Goal: Information Seeking & Learning: Learn about a topic

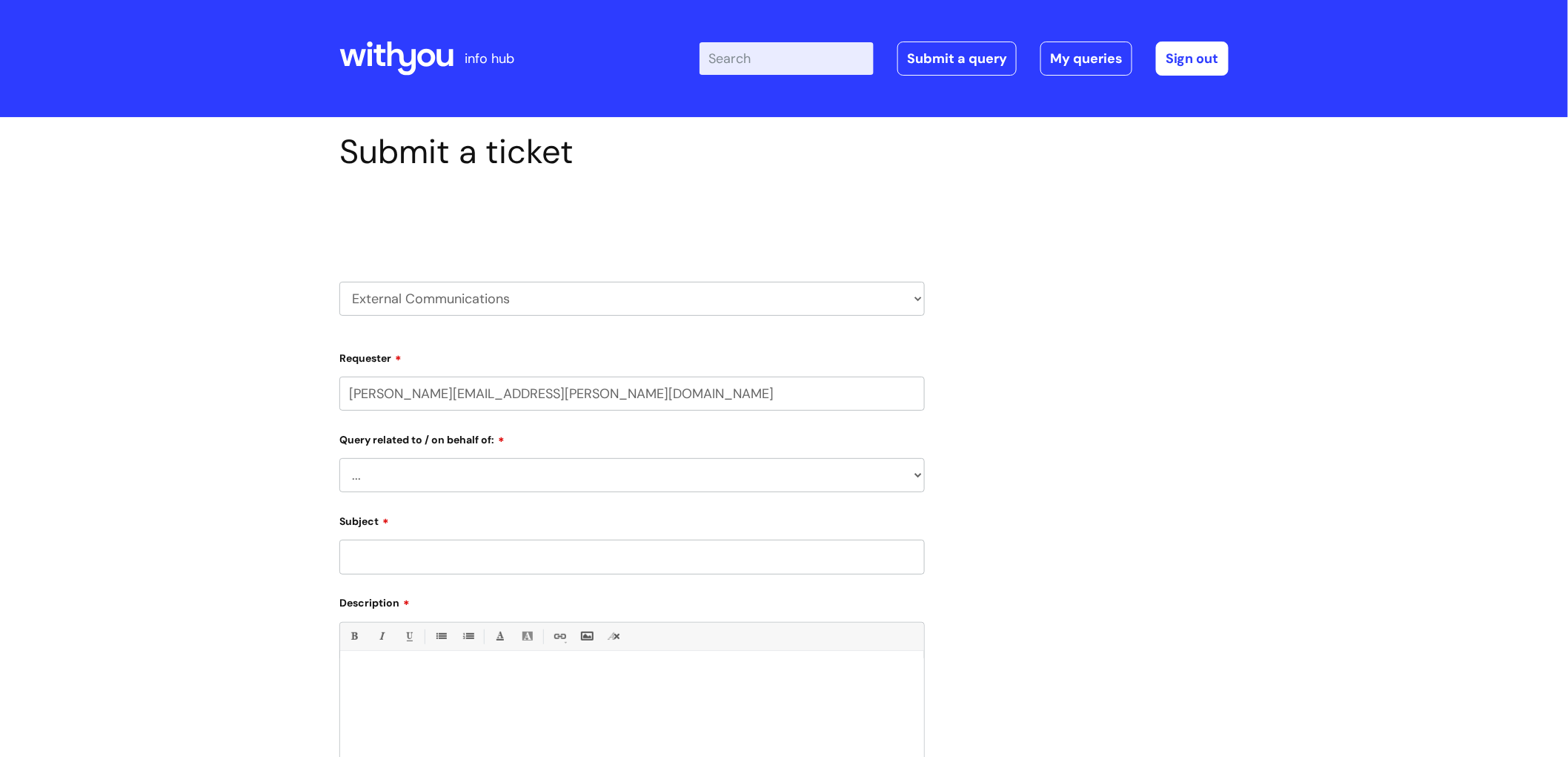
click at [426, 58] on icon at bounding box center [396, 59] width 114 height 36
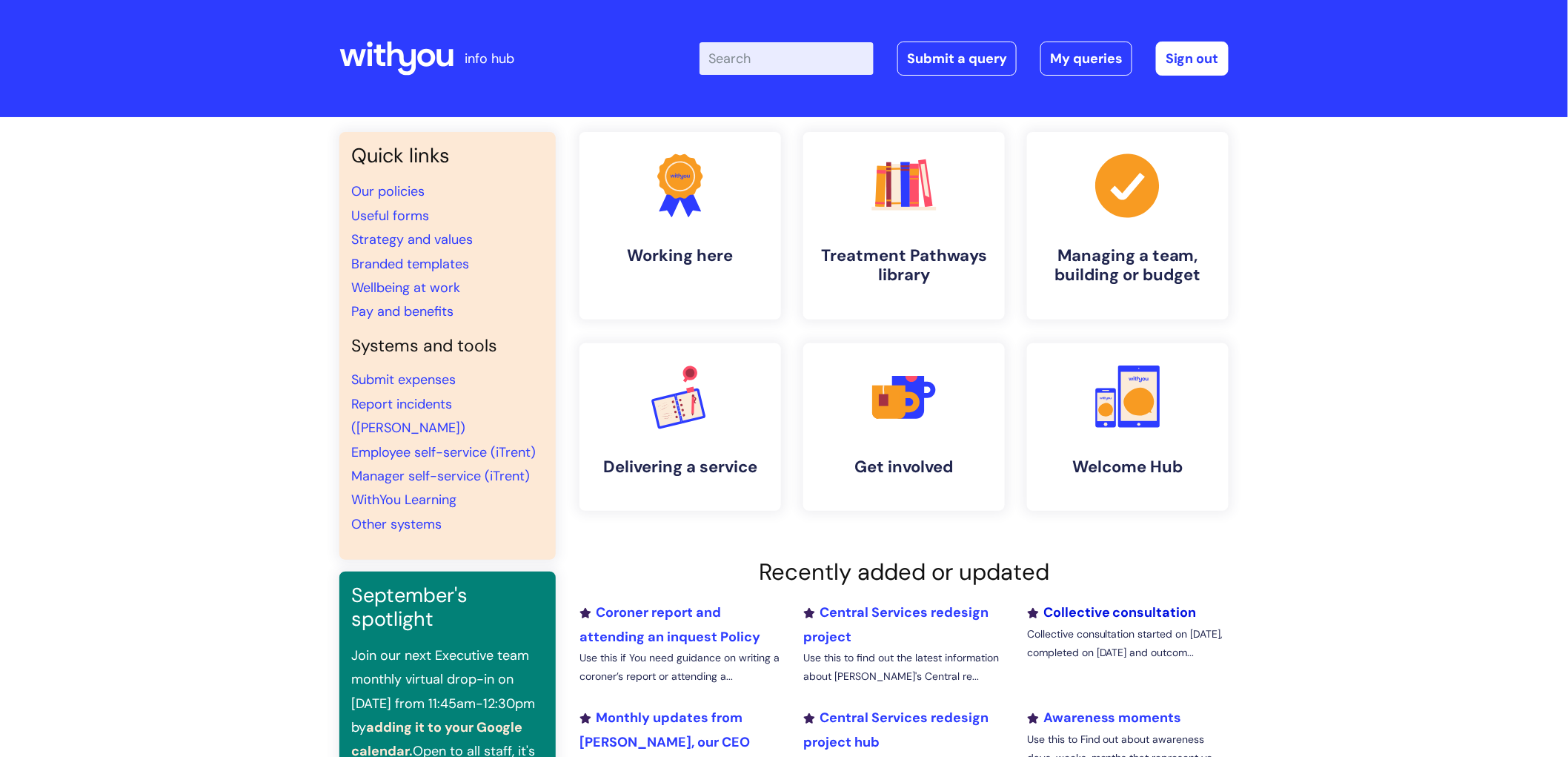
click at [1122, 613] on link "Collective consultation" at bounding box center [1112, 612] width 170 height 18
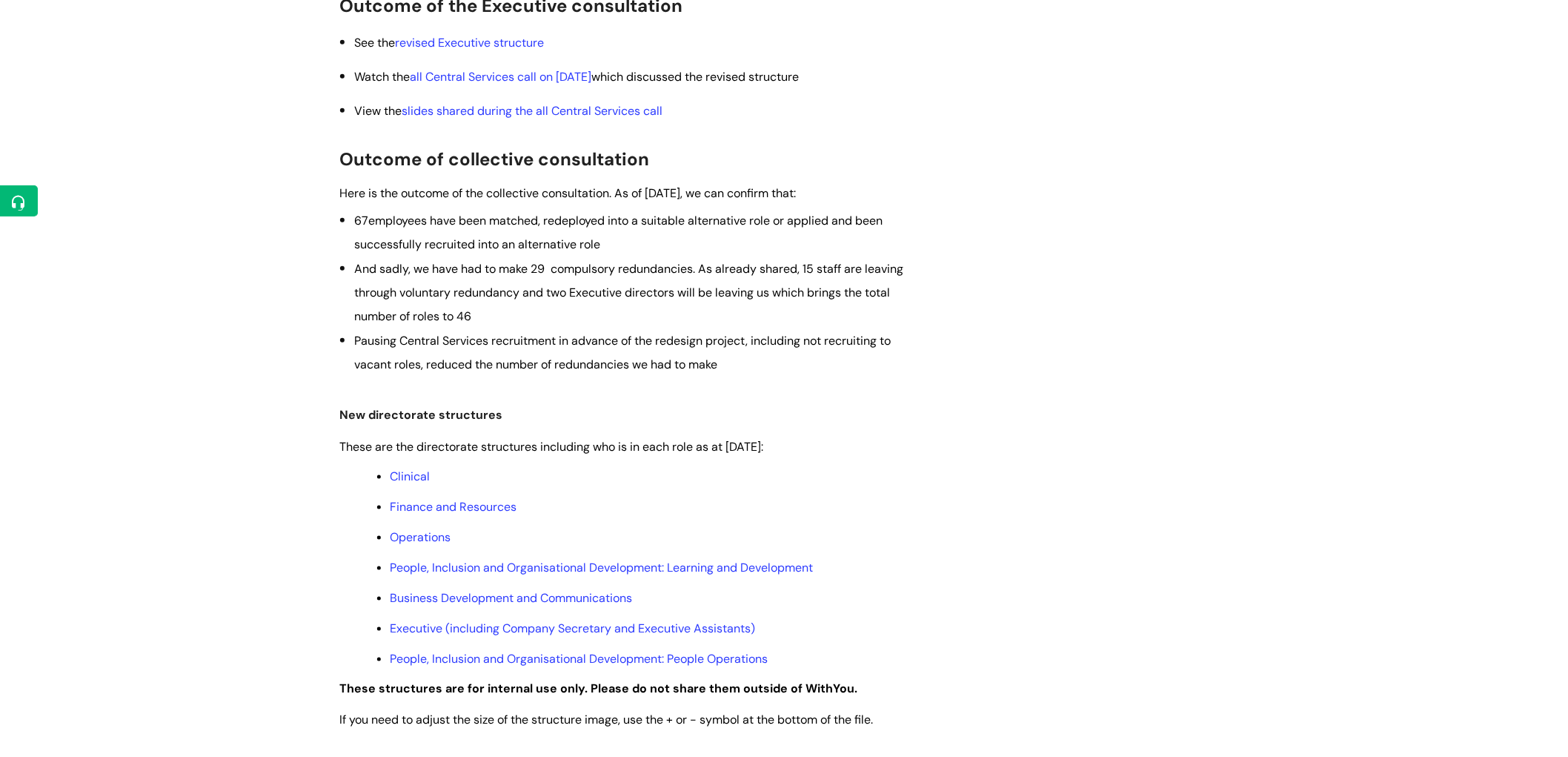
scroll to position [411, 0]
click at [420, 478] on link "Clinical" at bounding box center [410, 475] width 40 height 16
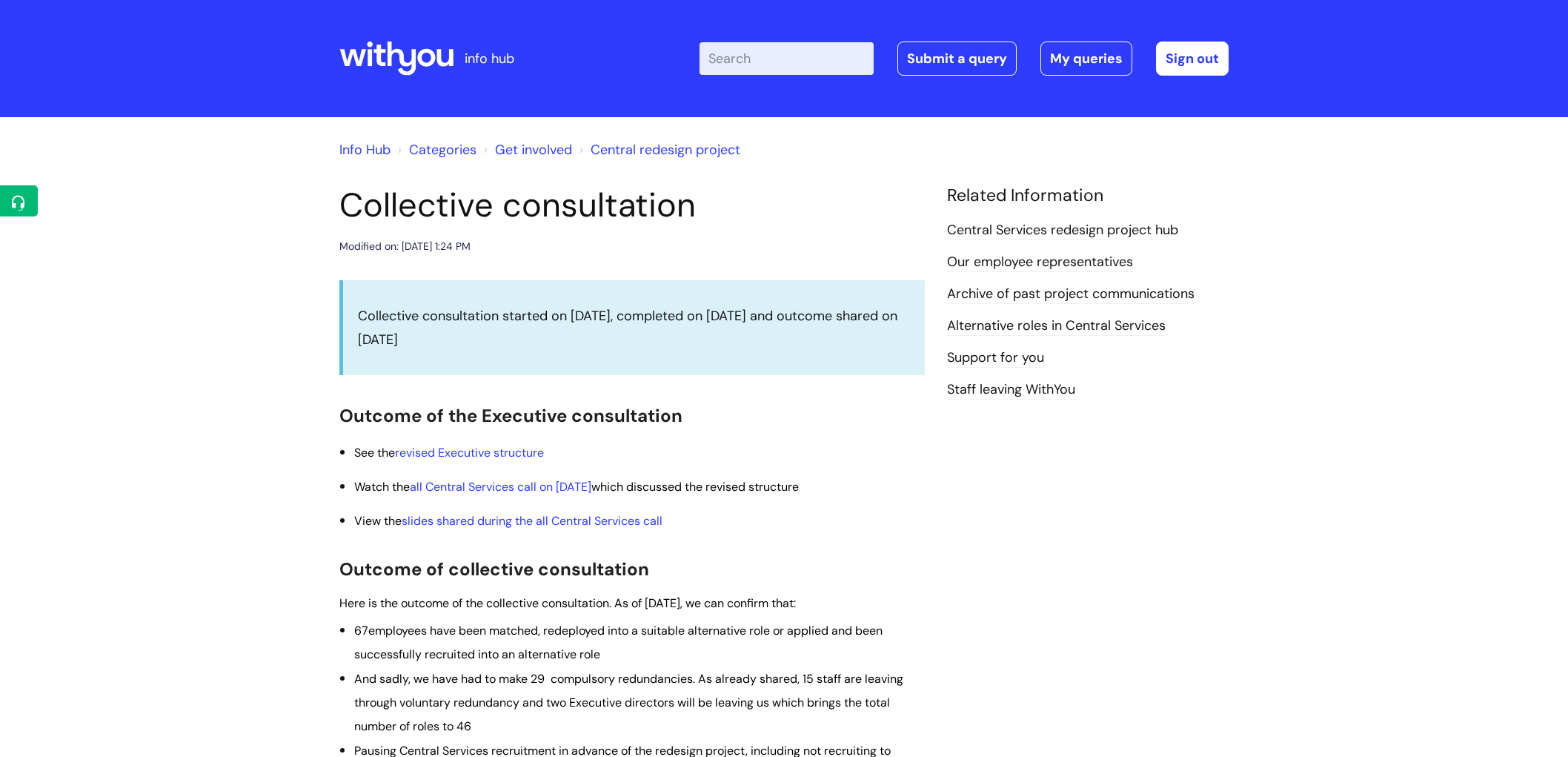
scroll to position [411, 0]
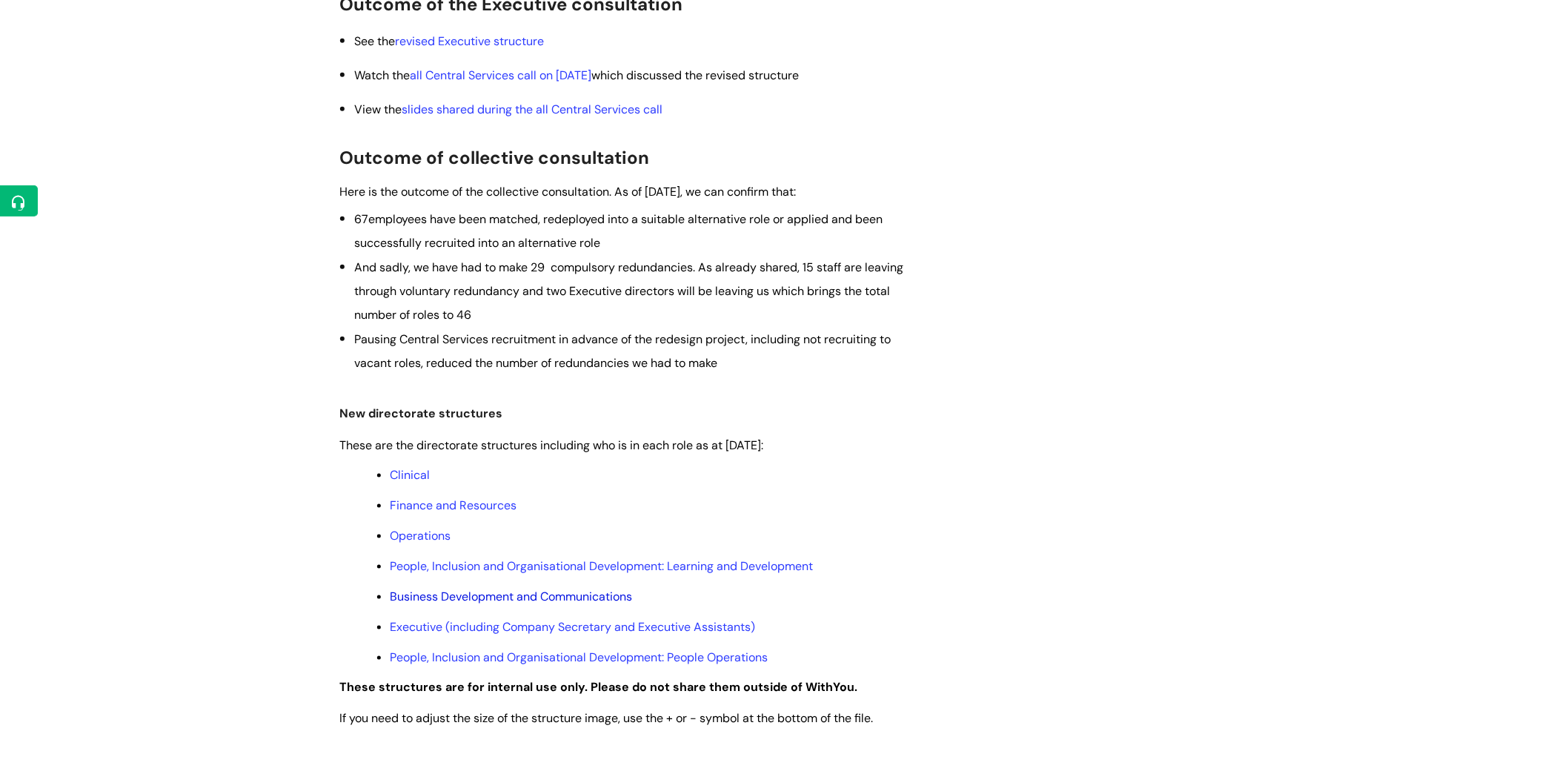
click at [443, 598] on link "Business Development and Communications" at bounding box center [510, 596] width 242 height 16
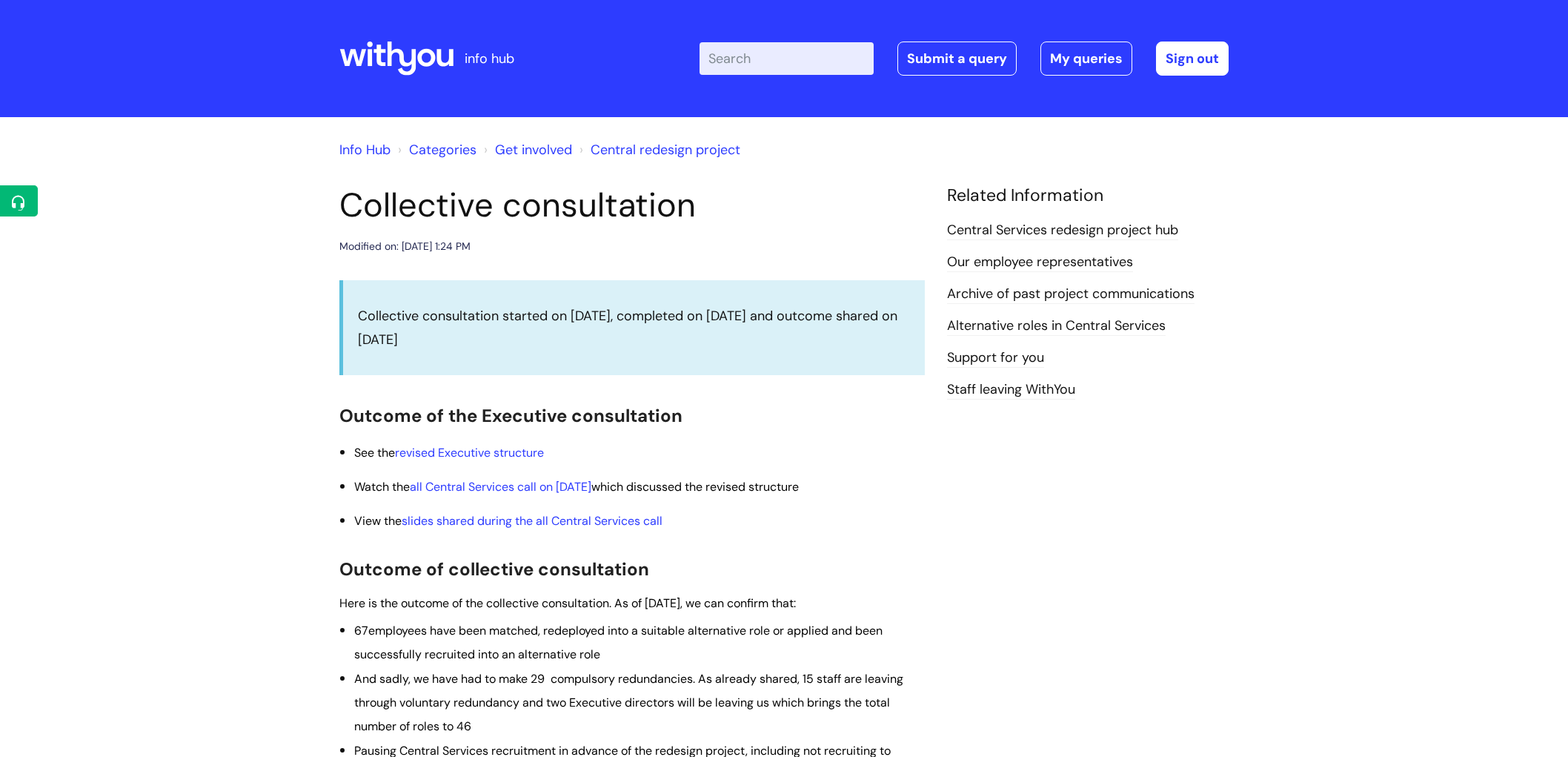
scroll to position [411, 0]
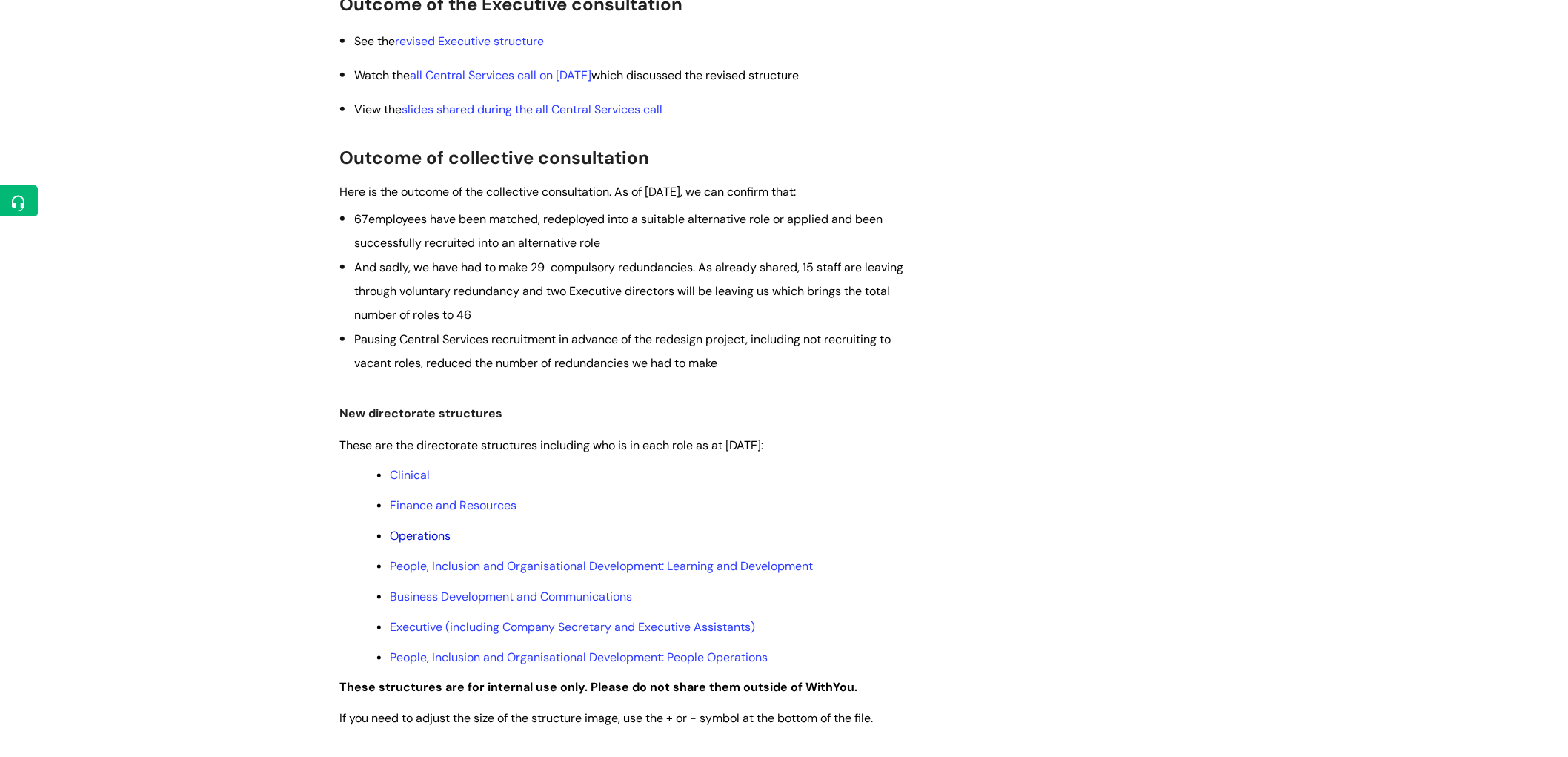
click at [420, 537] on link "Operations" at bounding box center [420, 535] width 61 height 16
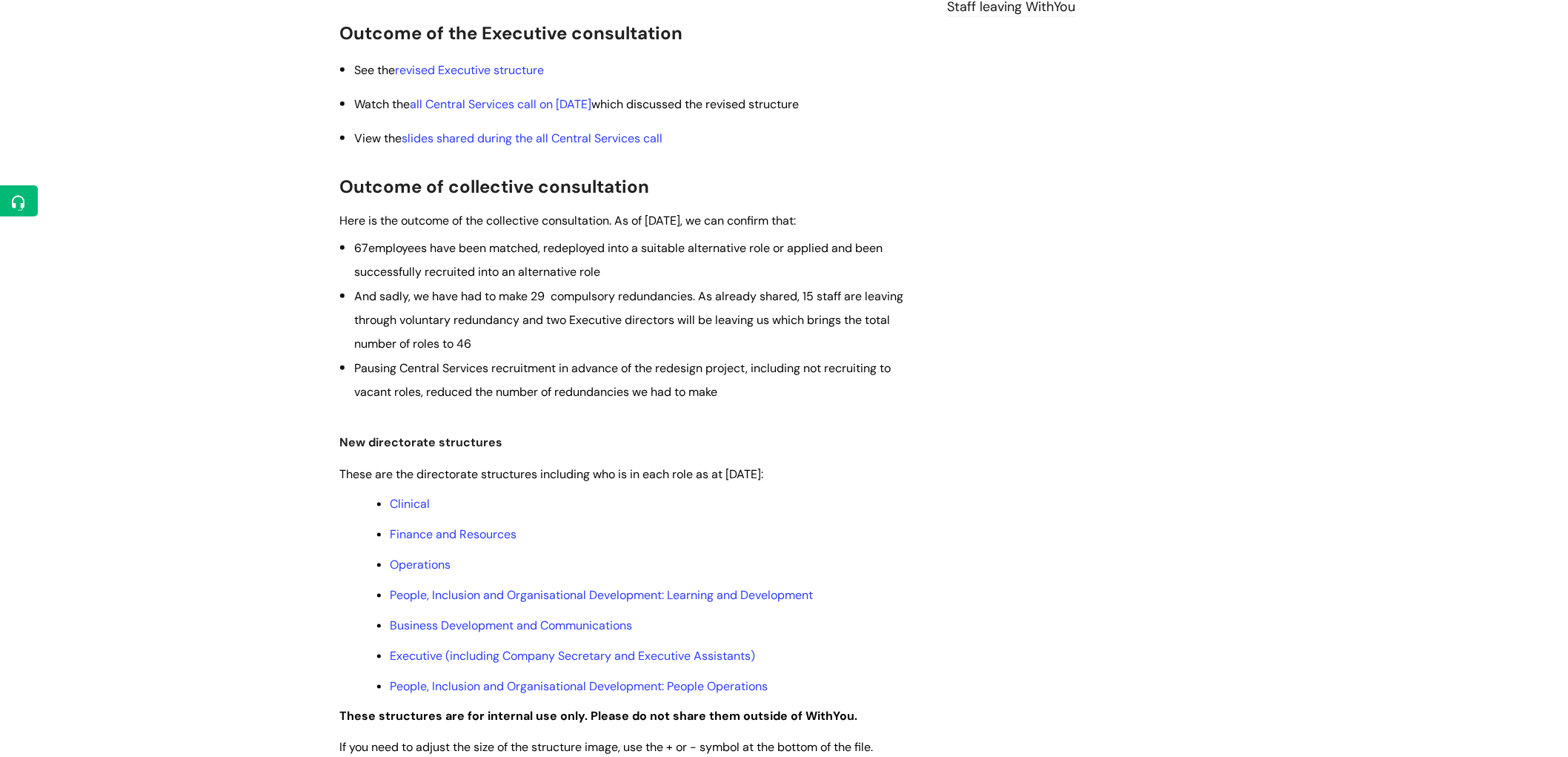
scroll to position [411, 0]
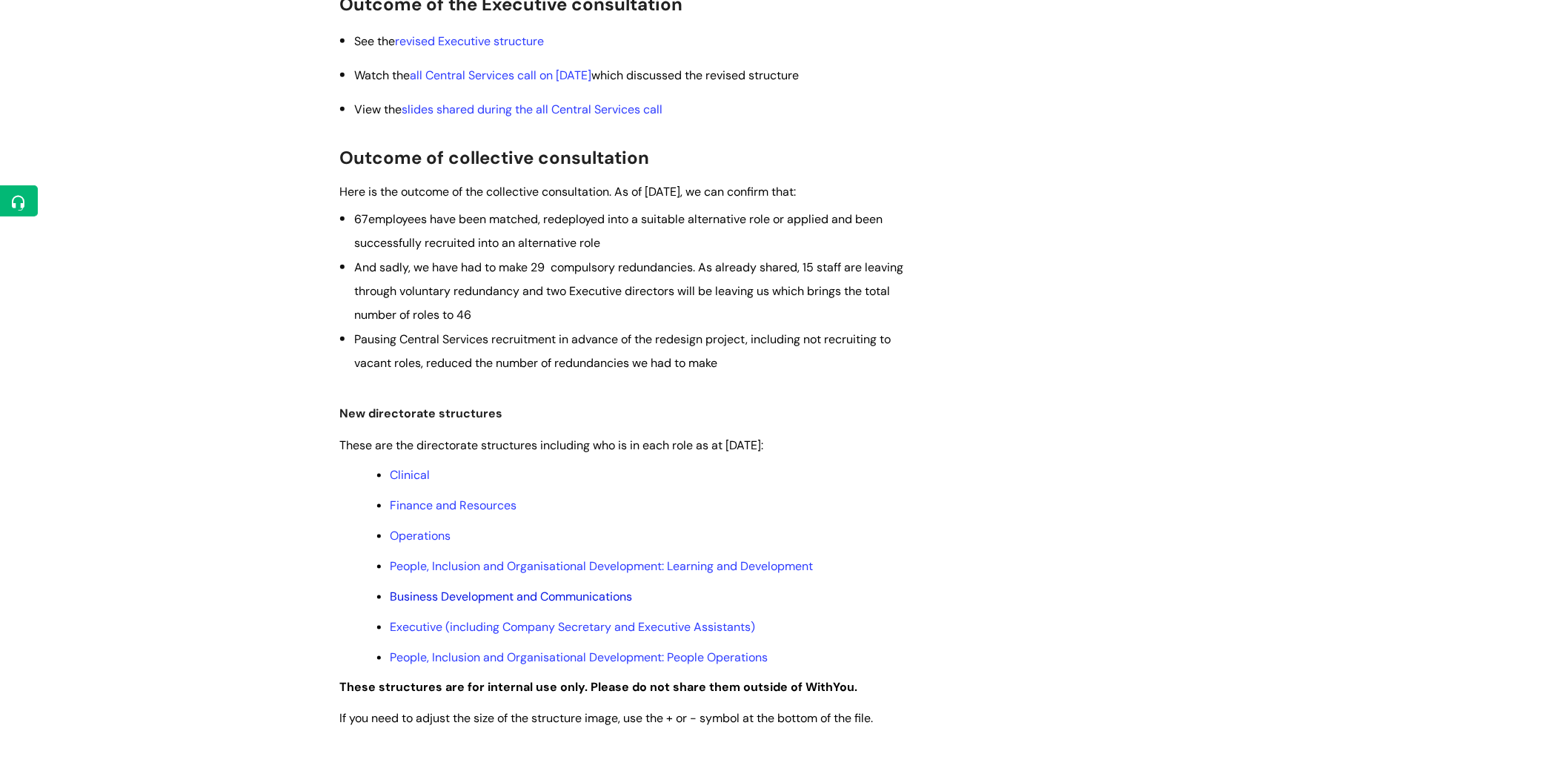
click at [455, 599] on link "Business Development and Communications" at bounding box center [510, 596] width 242 height 16
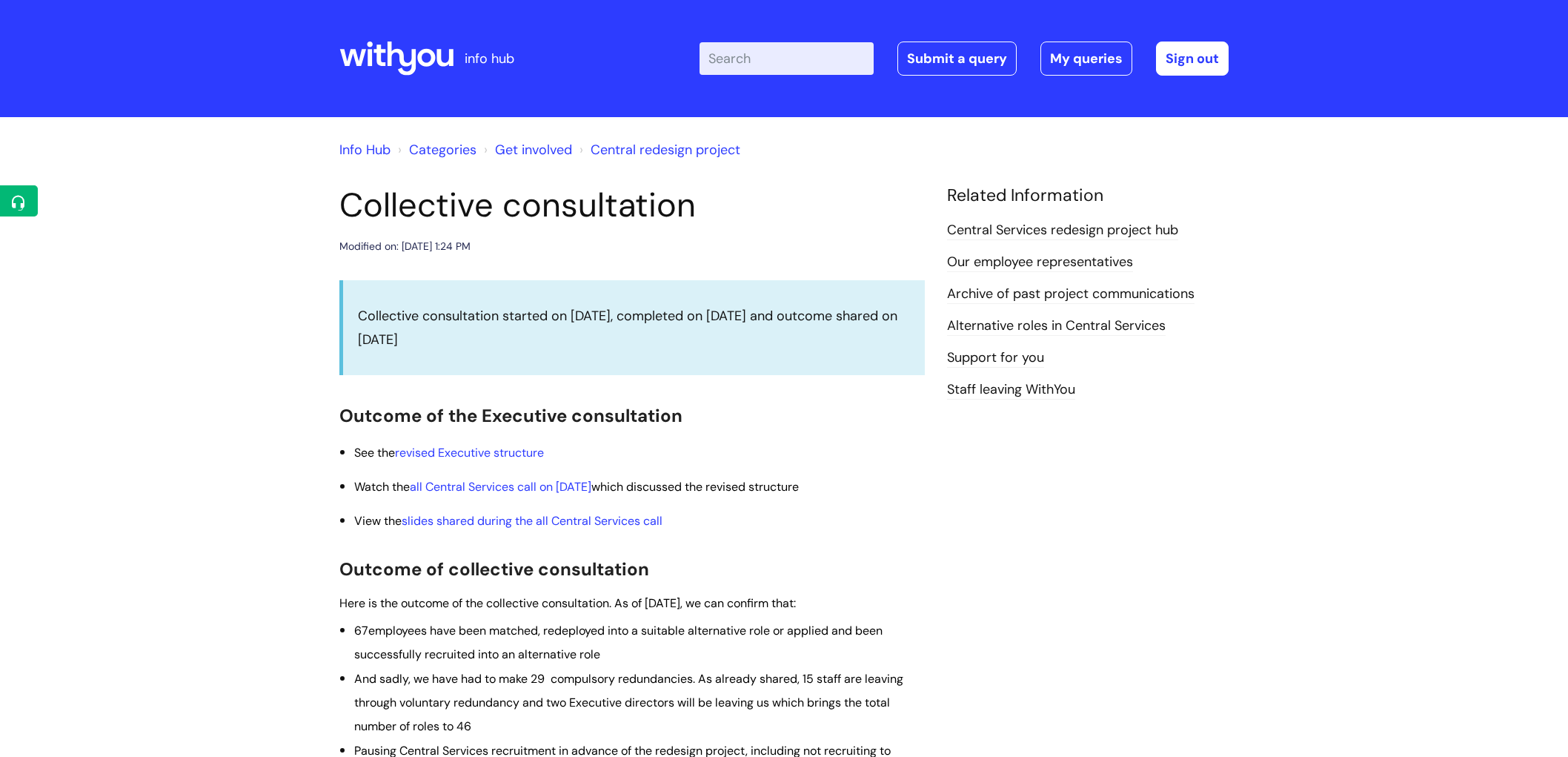
scroll to position [411, 0]
